Goal: Find specific page/section: Find specific page/section

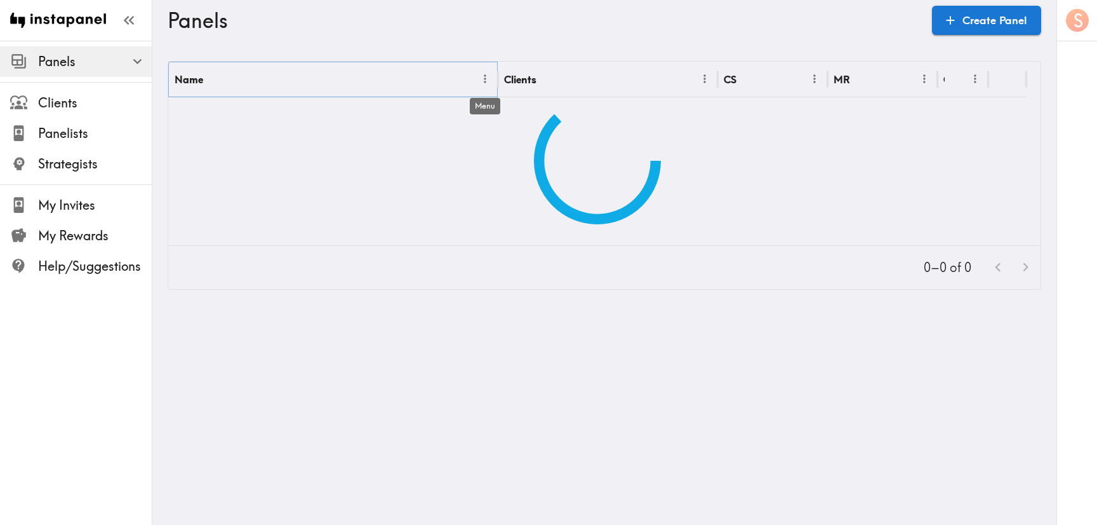
click at [481, 75] on icon "Menu" at bounding box center [485, 78] width 13 height 13
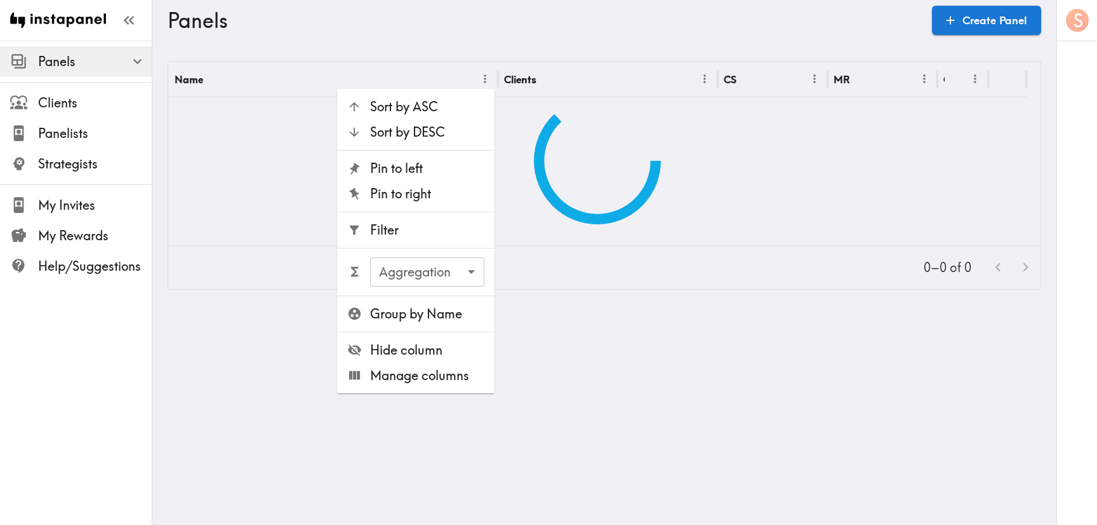
click at [411, 220] on li "Filter" at bounding box center [416, 229] width 158 height 25
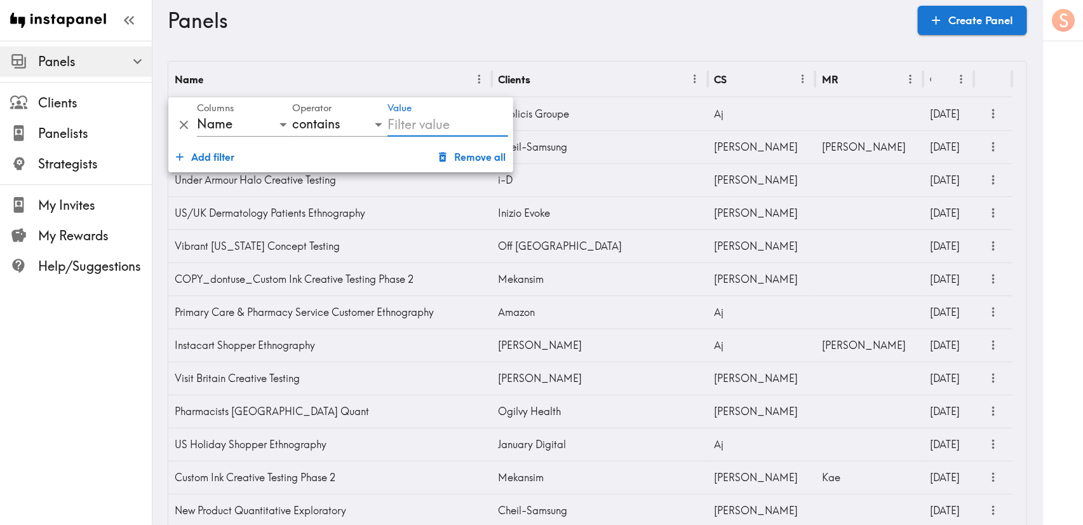
type input "m"
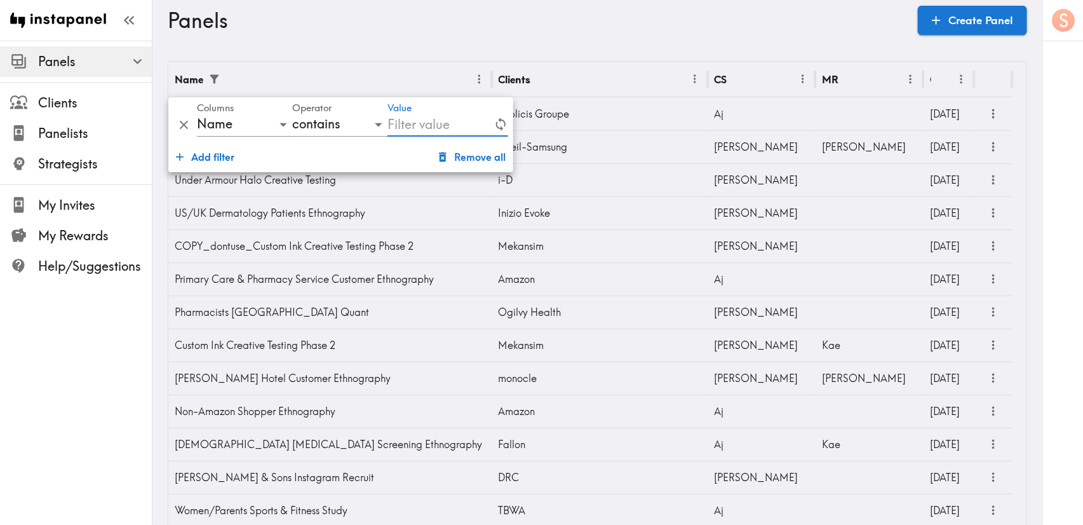
type input "c"
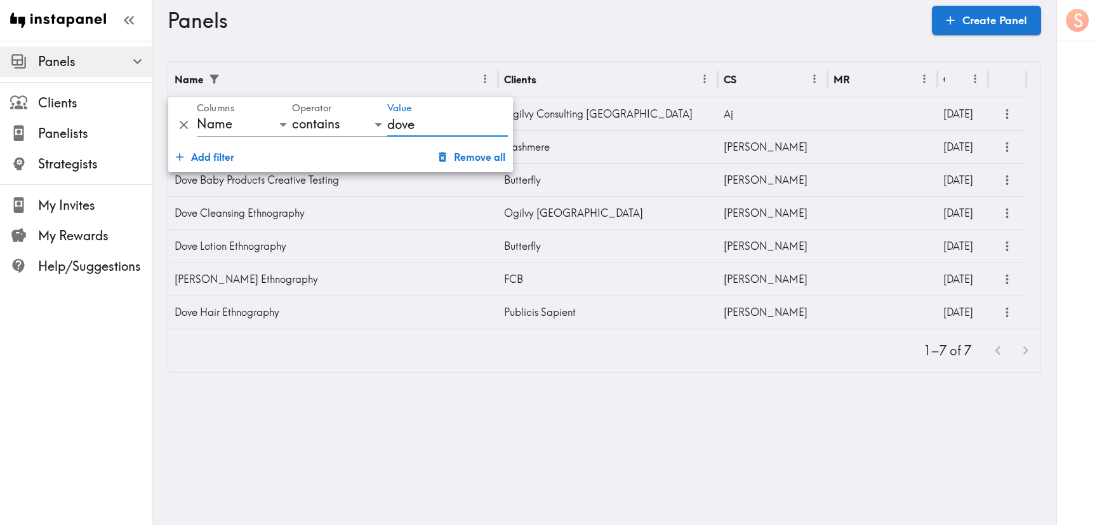
type input "dove"
click at [696, 27] on h3 "Panels" at bounding box center [545, 20] width 755 height 24
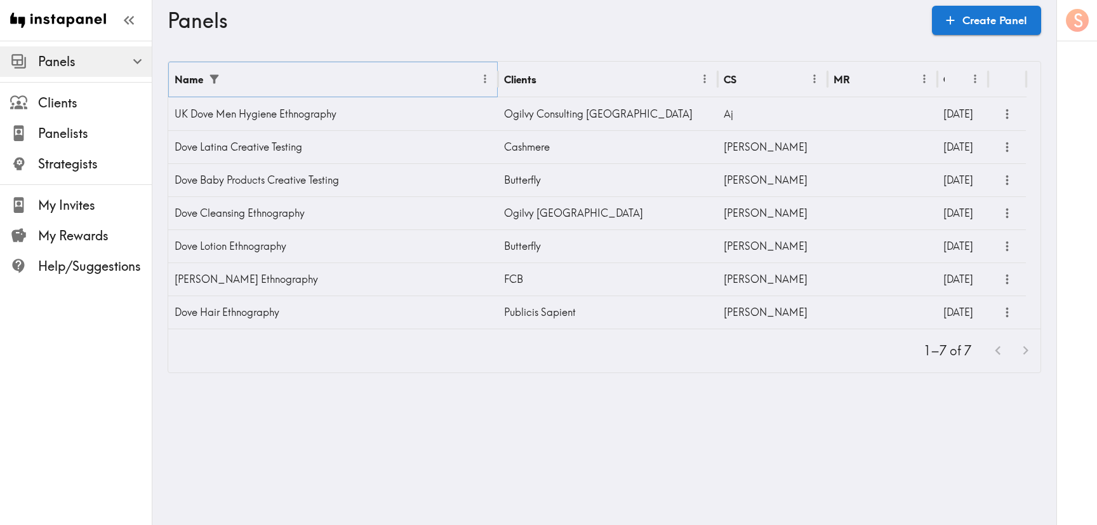
click at [483, 76] on icon "Menu" at bounding box center [485, 78] width 13 height 13
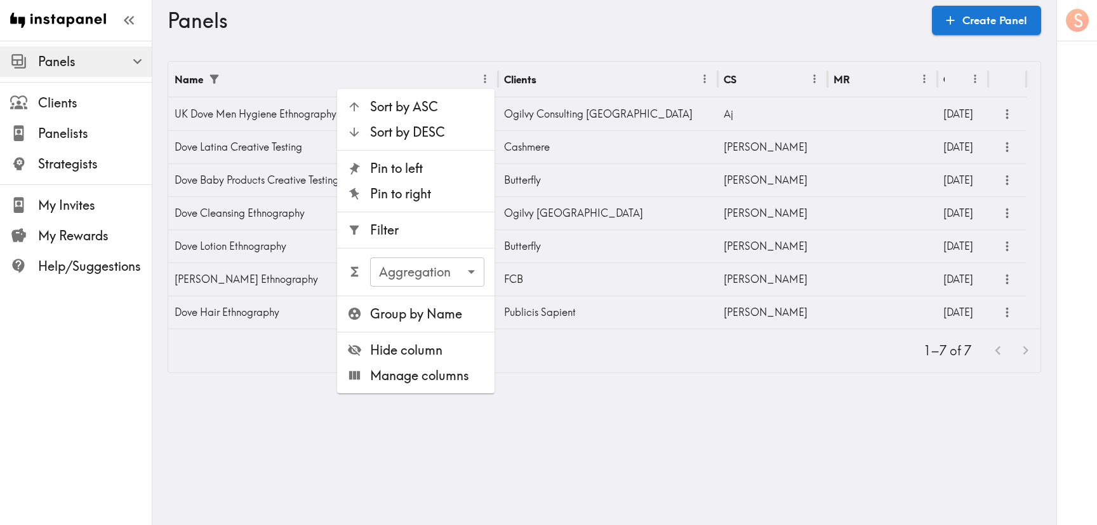
click at [447, 233] on span "Filter" at bounding box center [427, 230] width 114 height 18
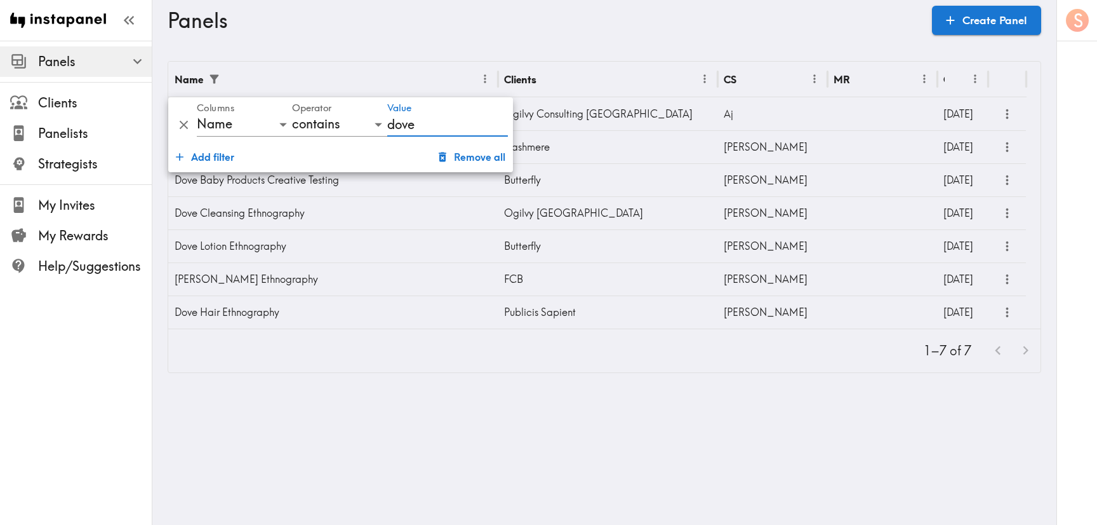
click at [362, 126] on div "And and Columns Name name Operator contains contains Value dove" at bounding box center [340, 119] width 345 height 44
type input "]"
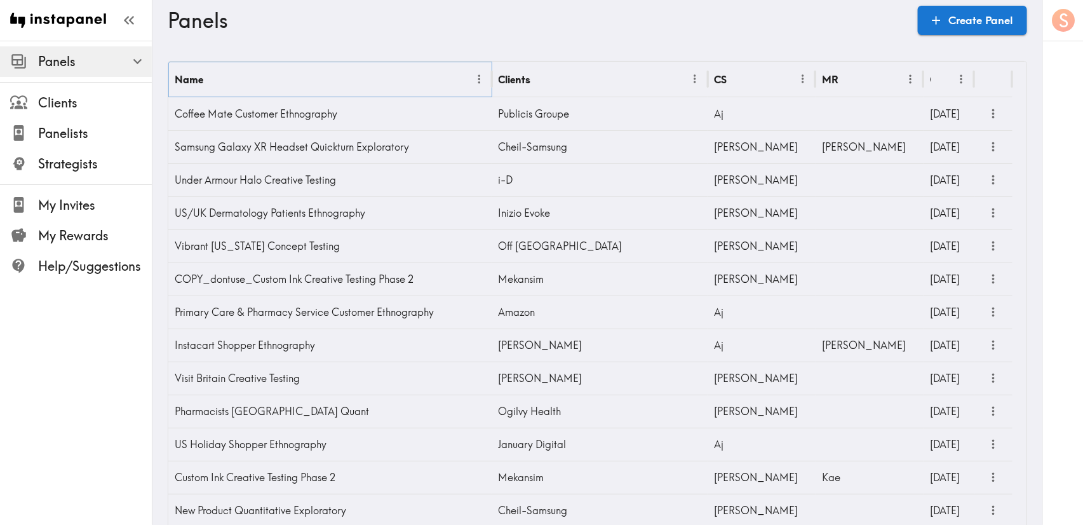
click at [476, 80] on icon "Menu" at bounding box center [479, 78] width 13 height 13
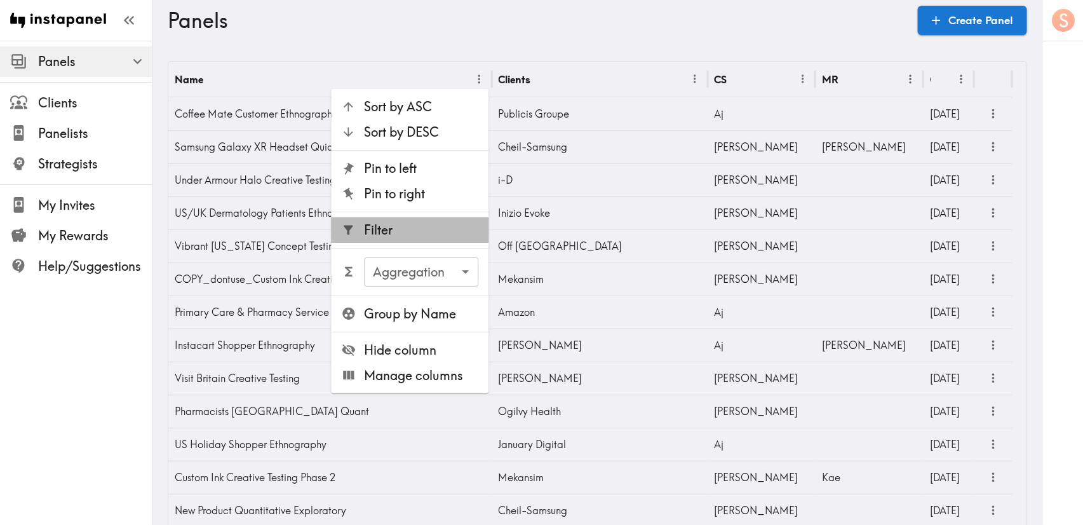
click at [443, 225] on span "Filter" at bounding box center [422, 230] width 114 height 18
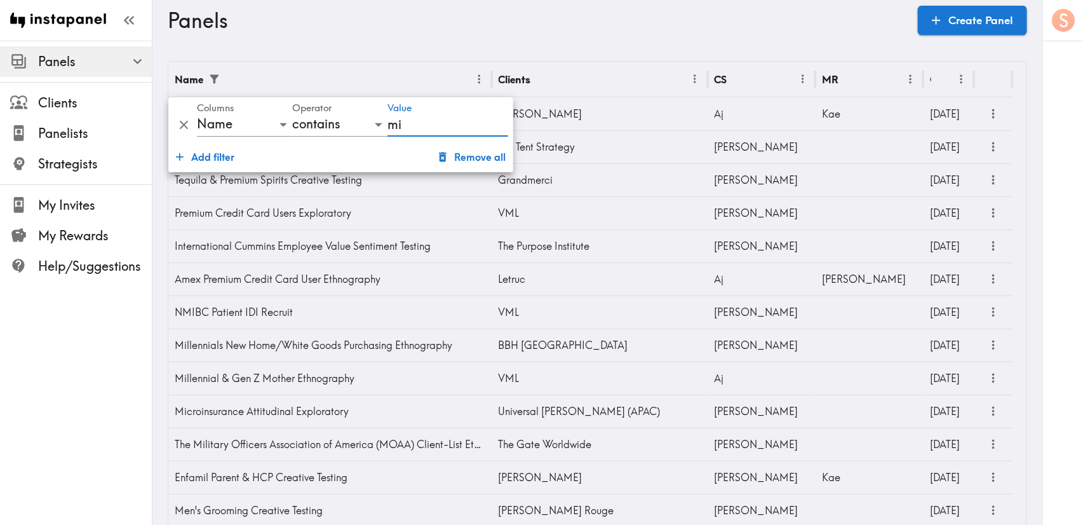
type input "mi"
click at [480, 32] on div "Panels Create Panel" at bounding box center [597, 20] width 859 height 41
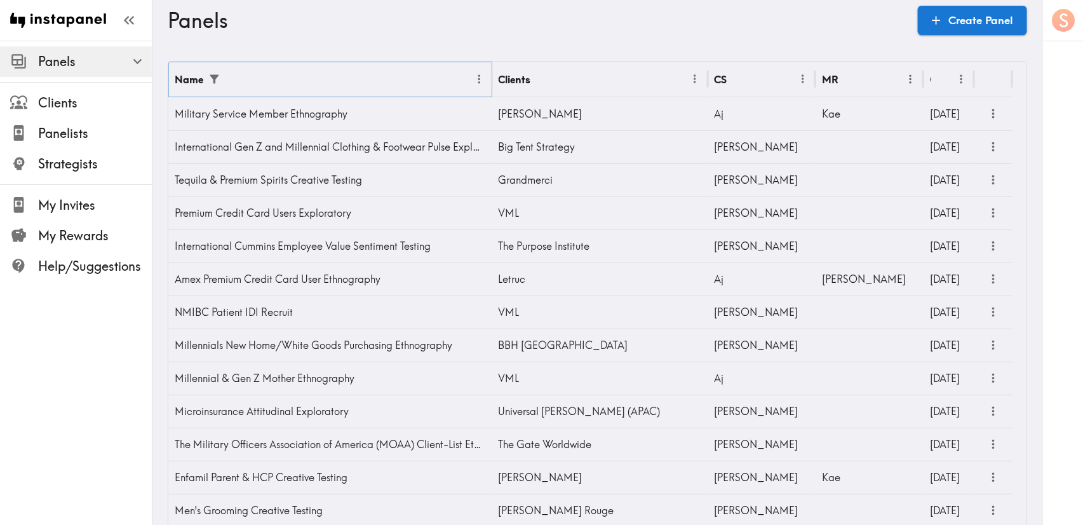
click at [480, 78] on icon "Menu" at bounding box center [479, 78] width 13 height 13
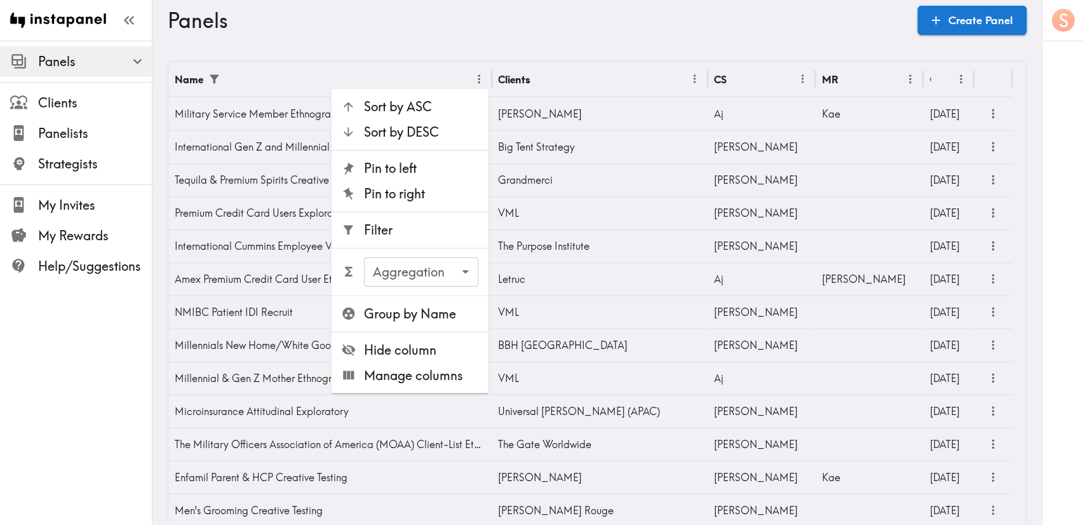
click at [437, 235] on span "Filter" at bounding box center [422, 230] width 114 height 18
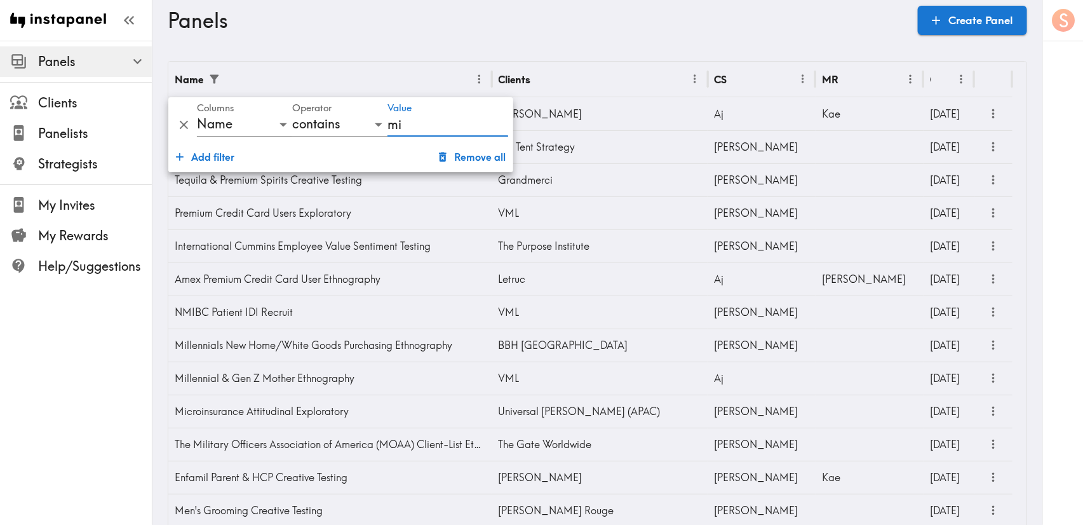
type input "m"
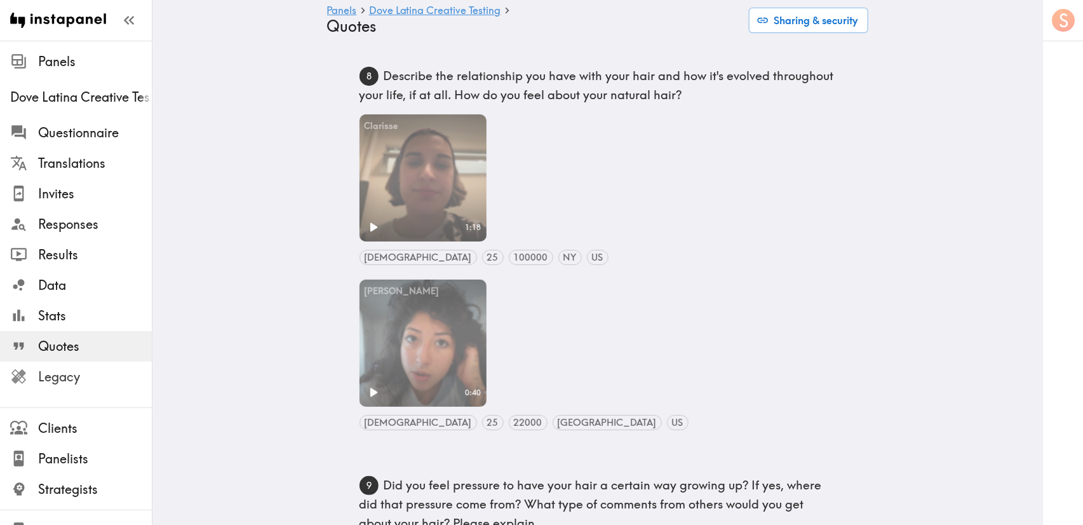
click at [110, 383] on span "Legacy" at bounding box center [95, 377] width 114 height 18
